Goal: Task Accomplishment & Management: Manage account settings

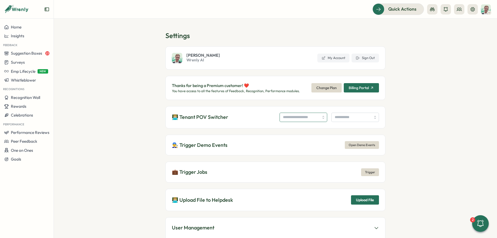
click at [302, 115] on input "search" at bounding box center [304, 117] width 48 height 9
type input "**********"
click at [341, 117] on input "search" at bounding box center [356, 117] width 48 height 9
type input "**********"
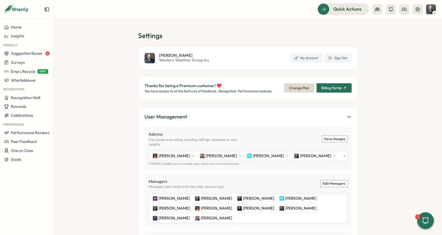
click at [16, 20] on aside "Home Insights Feedback Suggestion Boxes 8 Surveys Emp Lifecycle NEW Whistleblow…" at bounding box center [27, 117] width 54 height 235
click at [18, 23] on button "Home" at bounding box center [27, 27] width 54 height 9
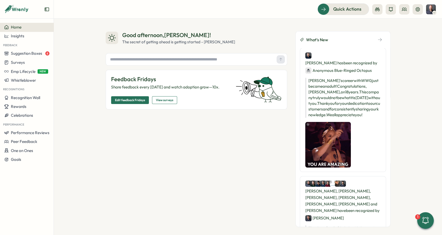
click at [128, 100] on span "Edit feedback Fridays" at bounding box center [130, 99] width 30 height 7
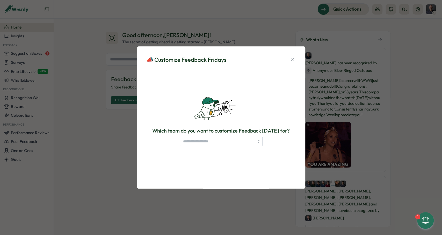
click at [210, 137] on div "Which team do you want to customize Feedback Friday for?" at bounding box center [221, 136] width 150 height 19
click at [210, 141] on input "search" at bounding box center [221, 141] width 83 height 9
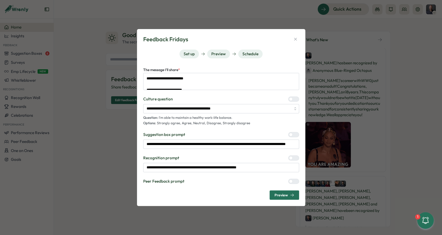
type textarea "*"
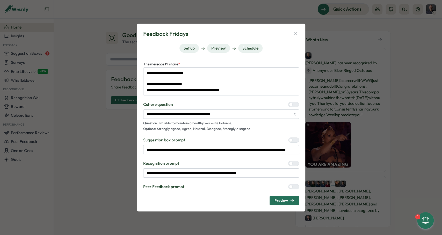
click at [284, 202] on span "Preview" at bounding box center [281, 200] width 13 height 4
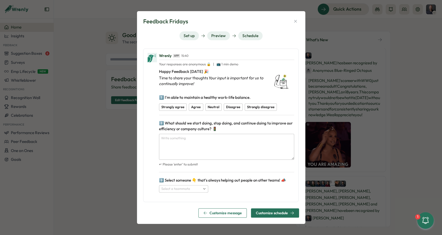
click at [281, 213] on span "Customize schedule" at bounding box center [272, 213] width 32 height 4
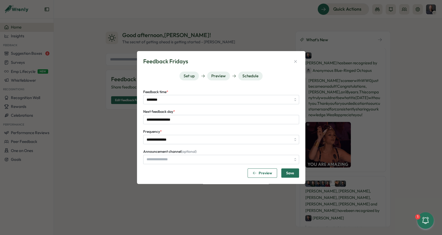
type input "**********"
click at [295, 63] on icon "button" at bounding box center [295, 61] width 5 height 5
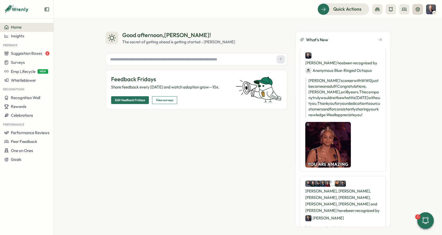
click at [415, 10] on button at bounding box center [418, 9] width 10 height 10
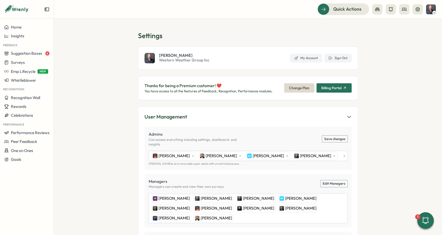
click at [198, 59] on span "Western Weather Group Inc" at bounding box center [184, 60] width 51 height 6
